Goal: Transaction & Acquisition: Subscribe to service/newsletter

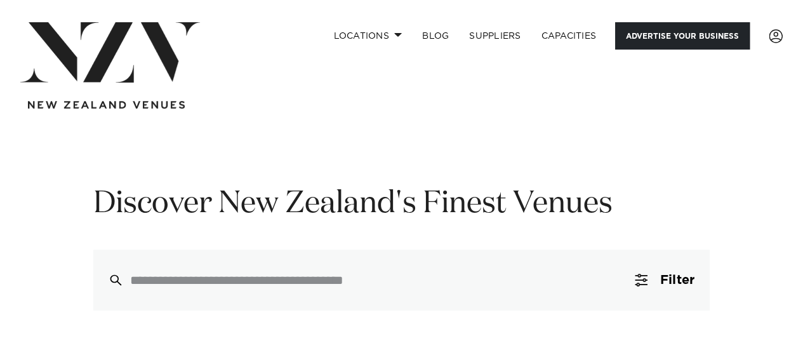
click at [707, 37] on link "Advertise your business" at bounding box center [682, 35] width 135 height 27
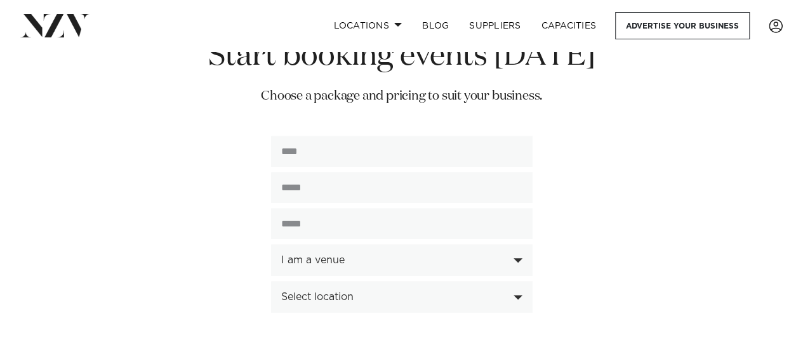
scroll to position [3037, 0]
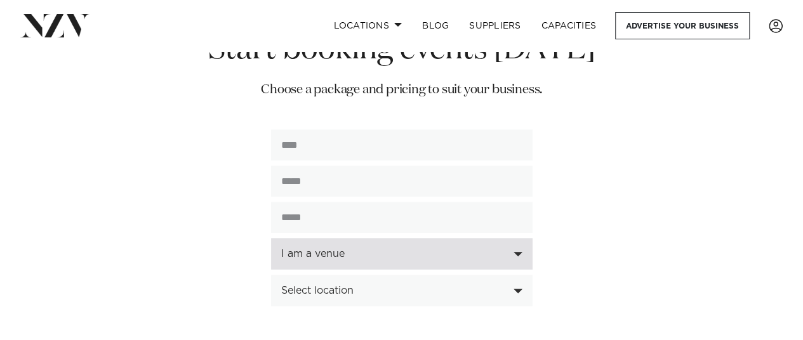
click at [519, 238] on div "I am a venue" at bounding box center [402, 254] width 262 height 32
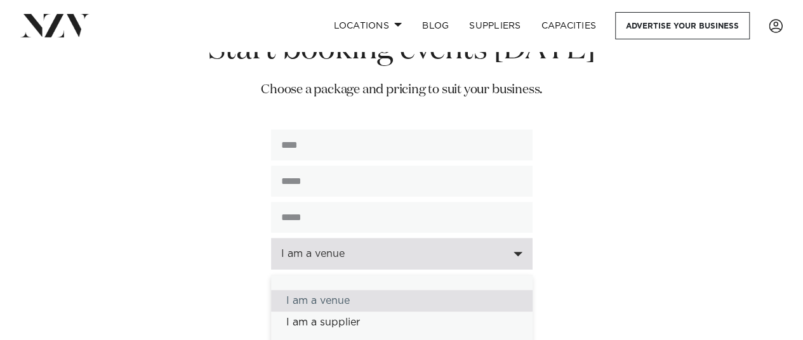
click at [519, 238] on div "I am a venue" at bounding box center [402, 254] width 262 height 32
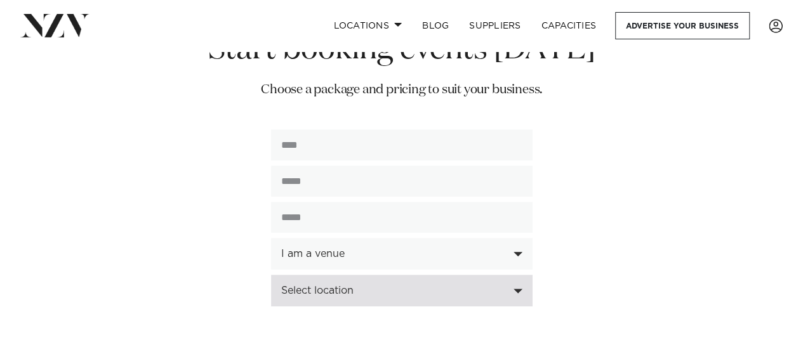
click at [518, 275] on div "Select location" at bounding box center [402, 291] width 262 height 32
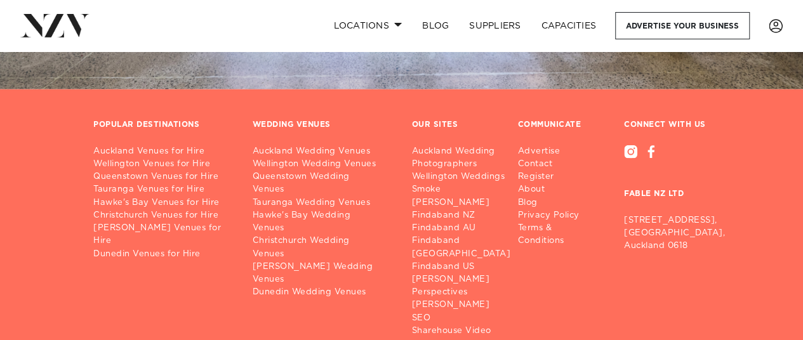
scroll to position [3941, 0]
